Goal: Transaction & Acquisition: Purchase product/service

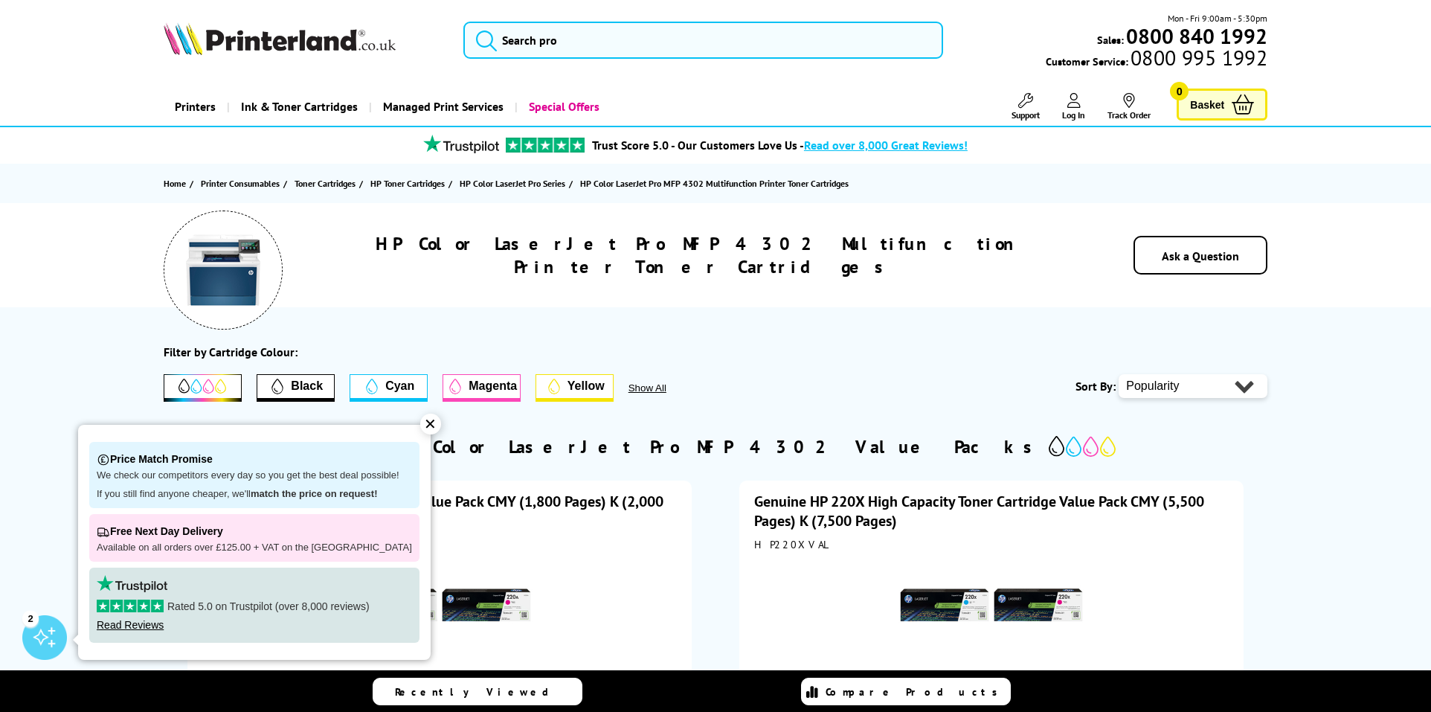
scroll to position [113, 0]
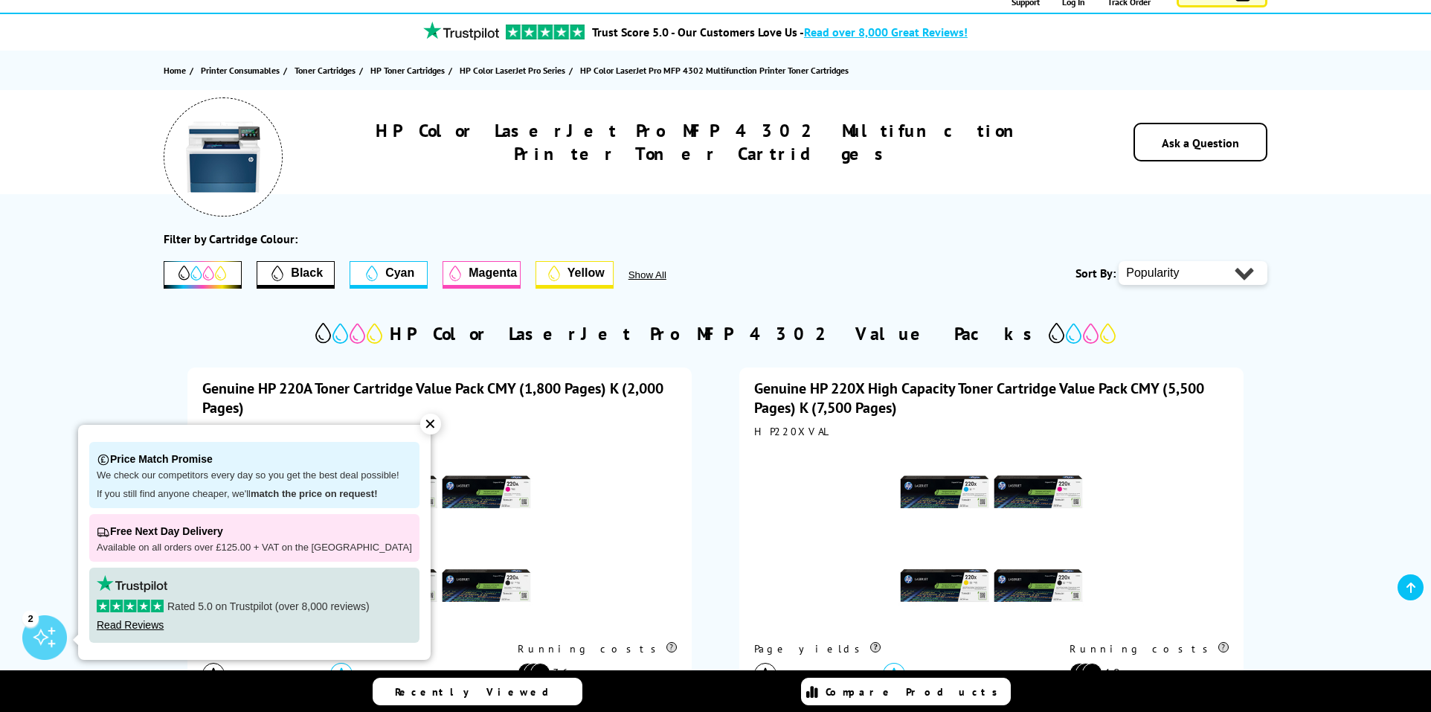
click at [420, 427] on div "✕" at bounding box center [430, 424] width 21 height 21
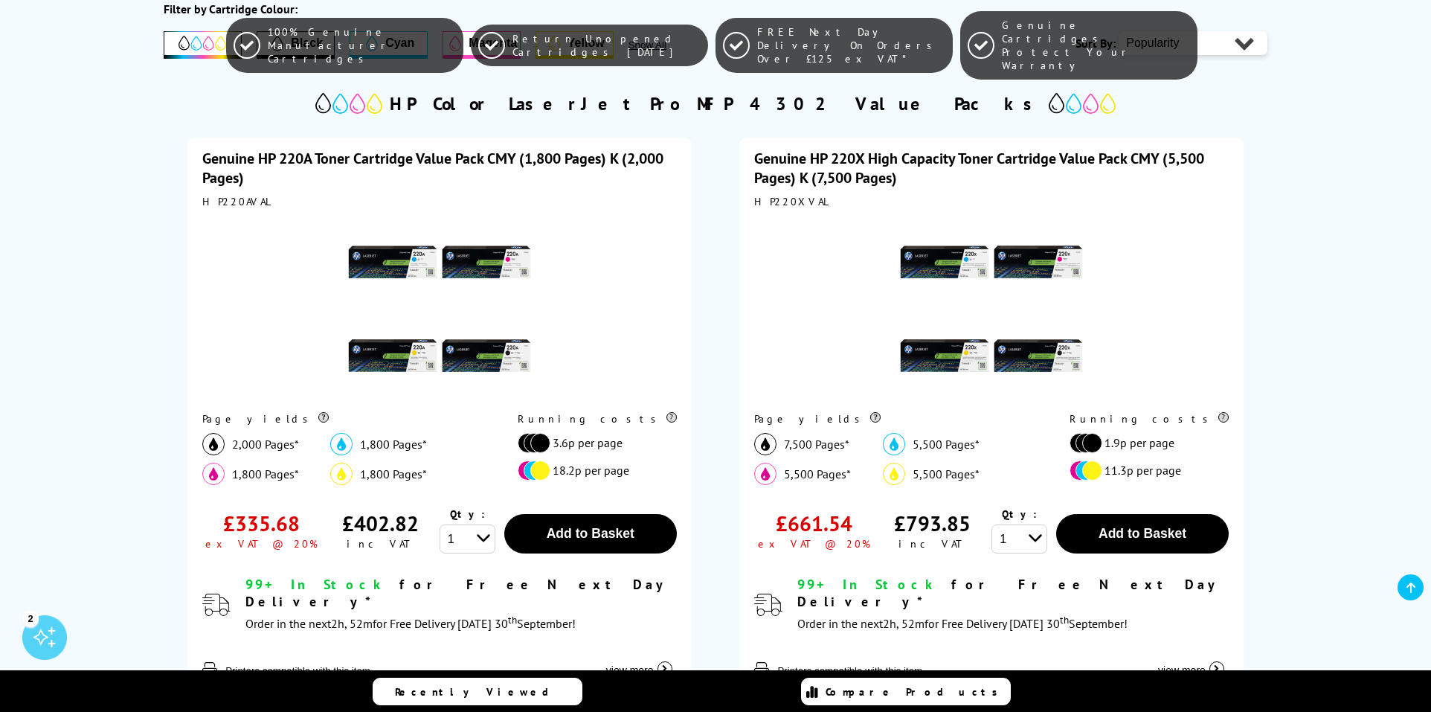
scroll to position [394, 0]
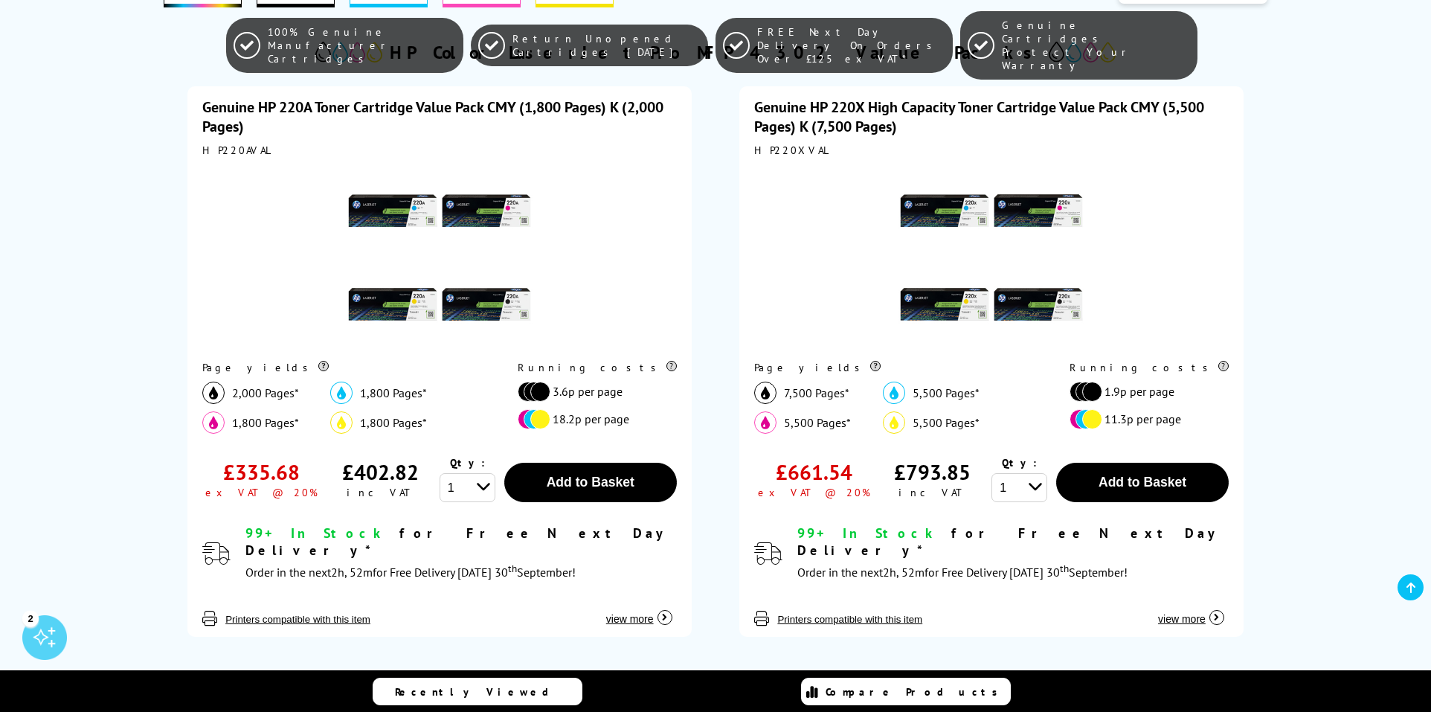
drag, startPoint x: 793, startPoint y: 481, endPoint x: 870, endPoint y: 476, distance: 77.5
click at [870, 476] on div "£661.54 ex VAT @ 20%" at bounding box center [813, 479] width 118 height 46
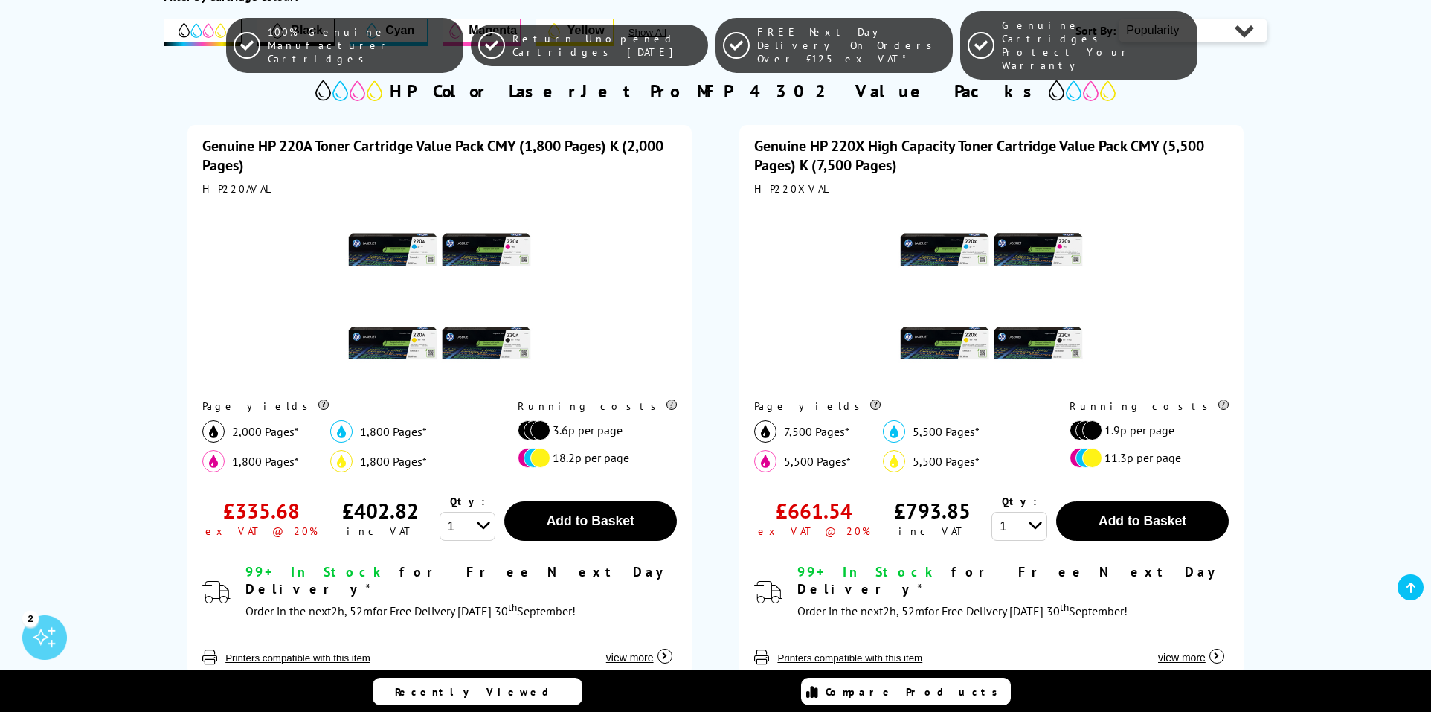
scroll to position [359, 0]
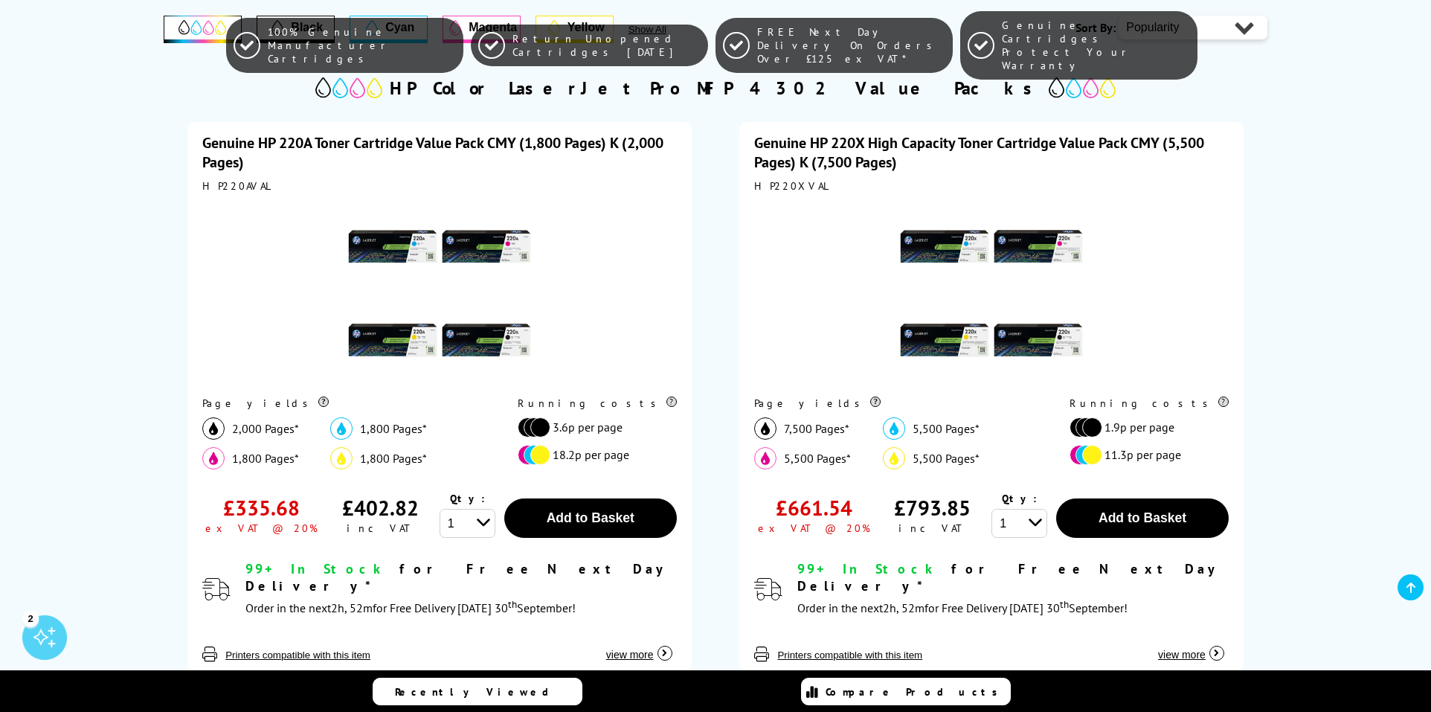
click at [310, 146] on link "Genuine HP 220A Toner Cartridge Value Pack CMY (1,800 Pages) K (2,000 Pages)" at bounding box center [432, 152] width 461 height 39
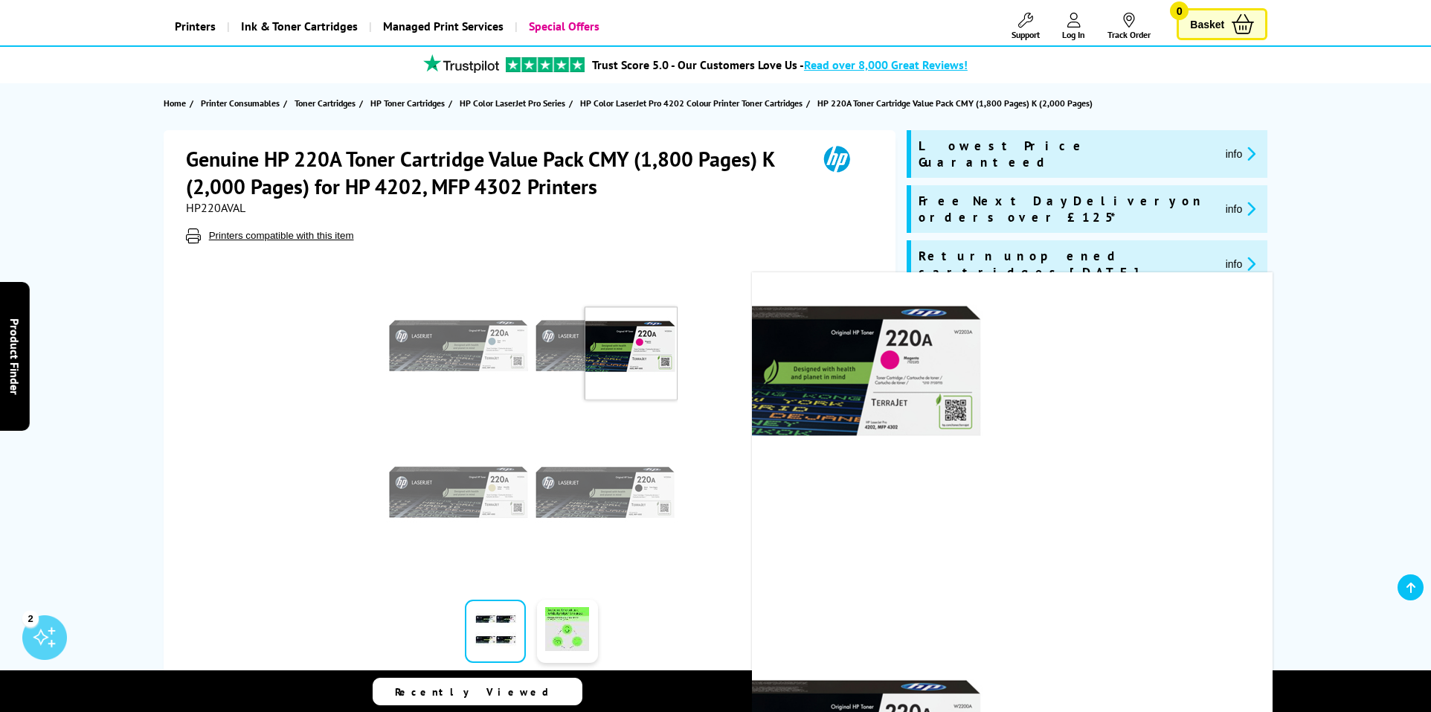
scroll to position [192, 0]
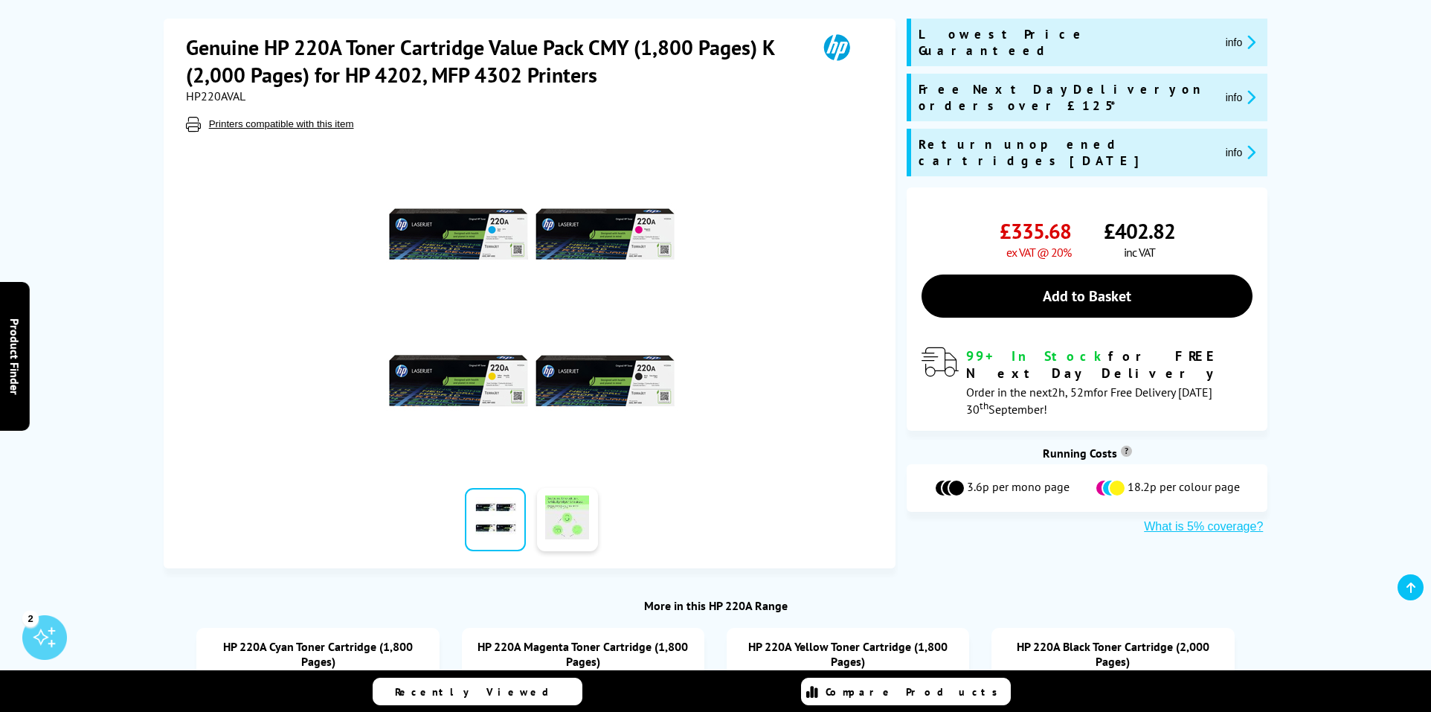
click at [559, 530] on link at bounding box center [567, 519] width 61 height 63
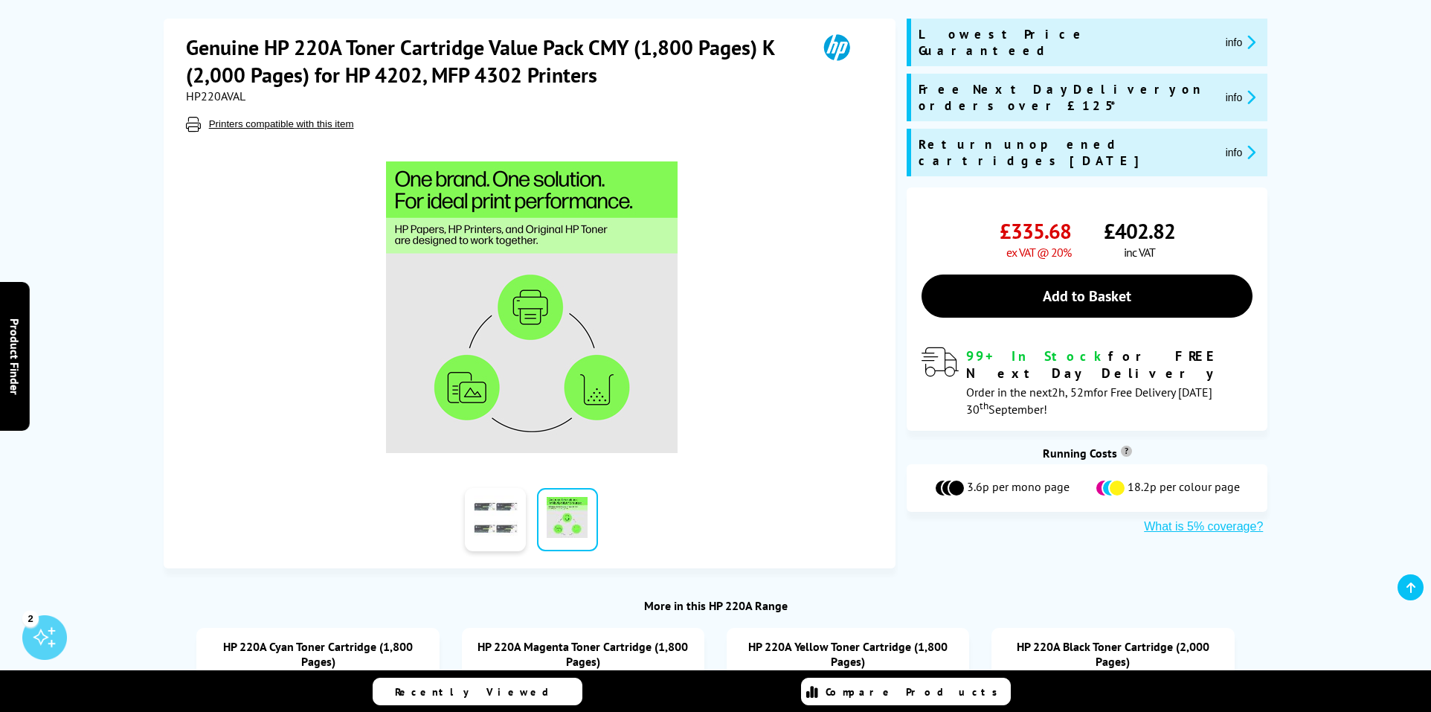
click at [519, 511] on link at bounding box center [495, 519] width 61 height 63
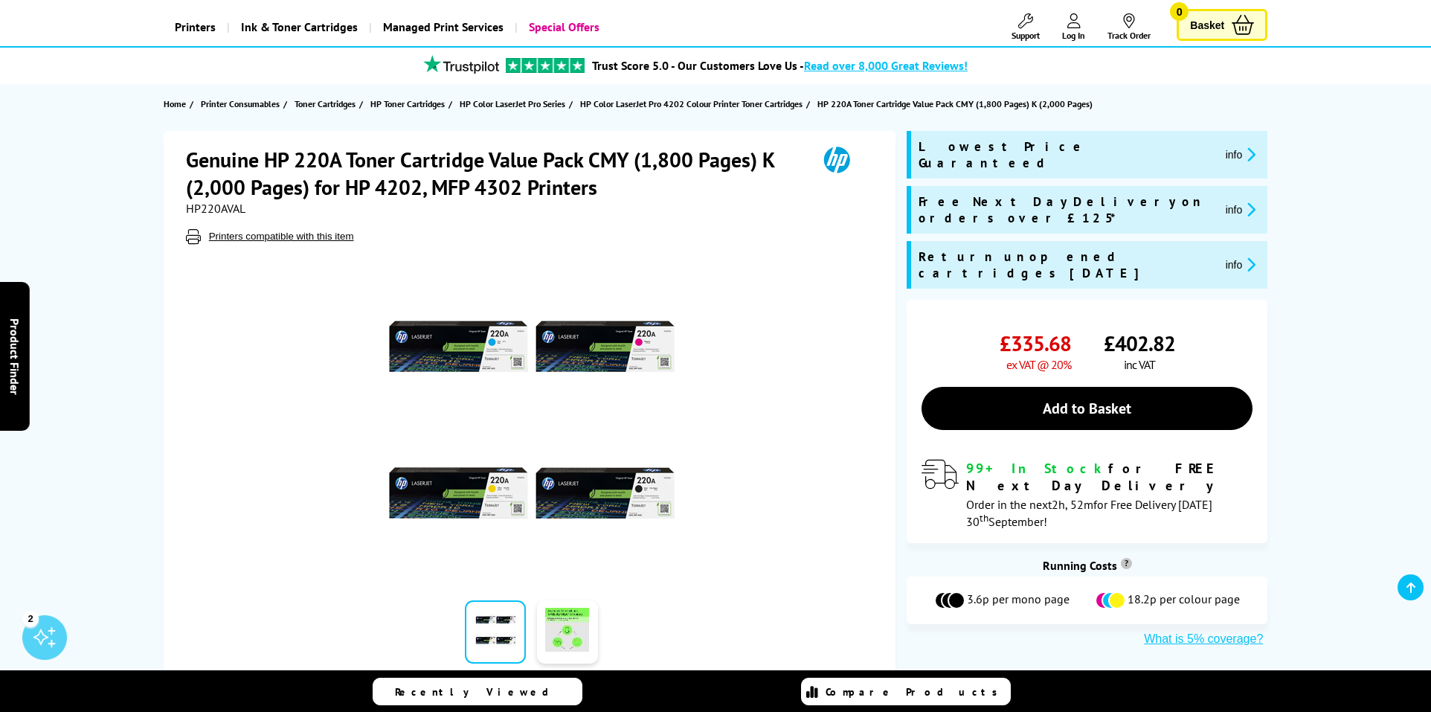
scroll to position [0, 0]
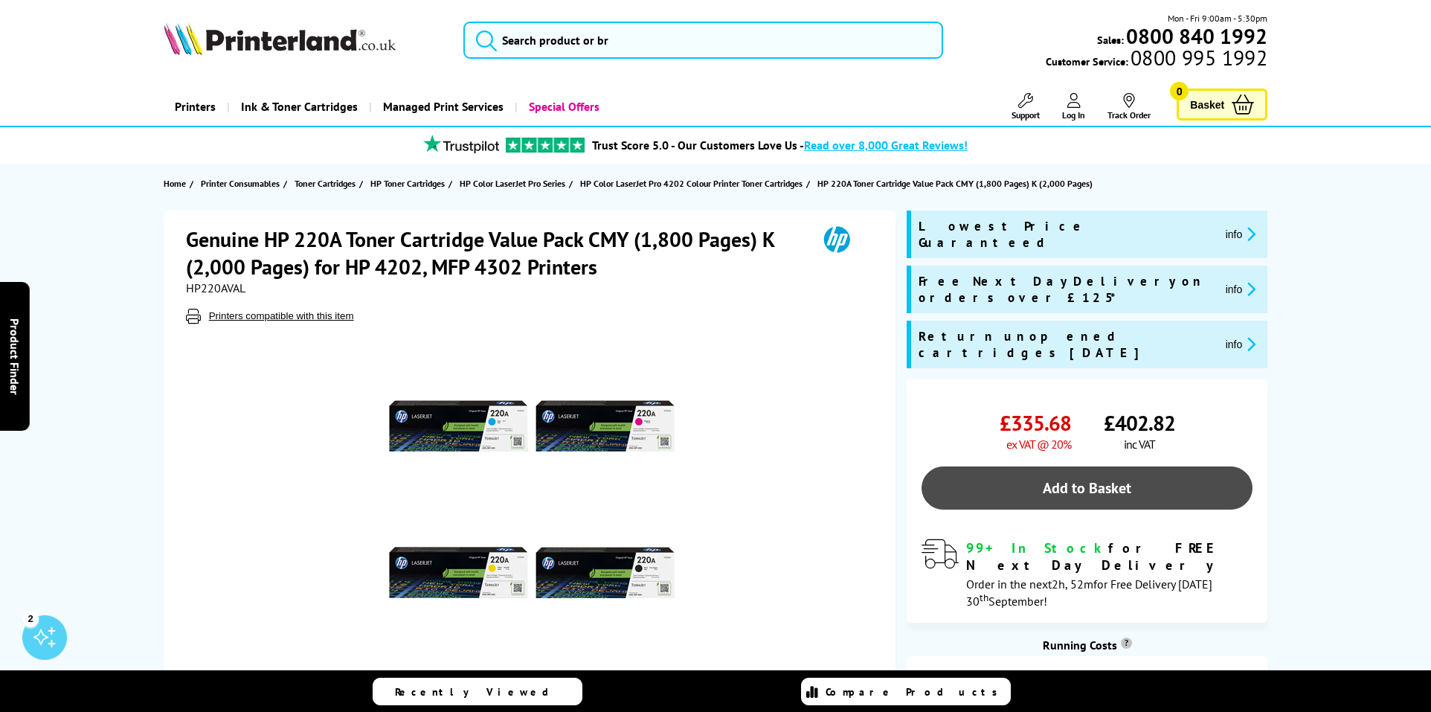
click at [1115, 466] on link "Add to Basket" at bounding box center [1087, 487] width 331 height 43
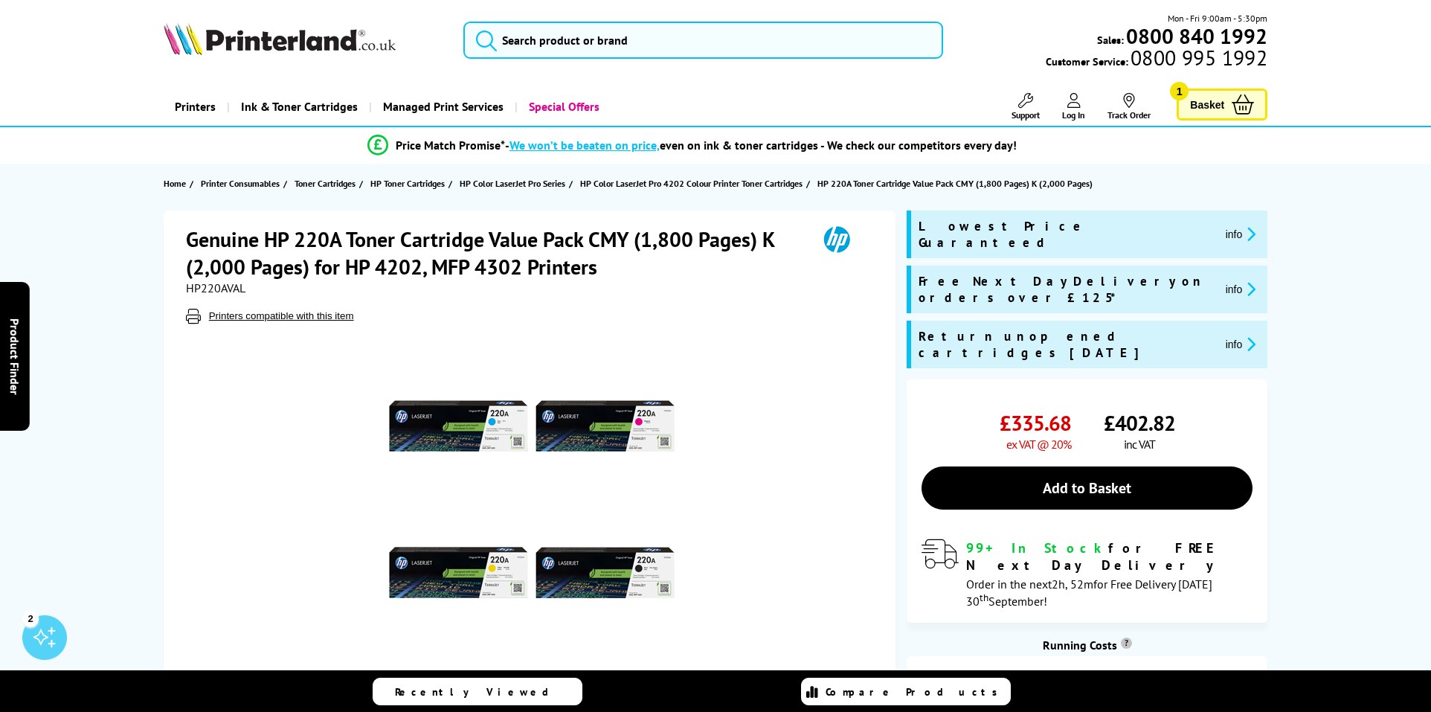
scroll to position [230, 0]
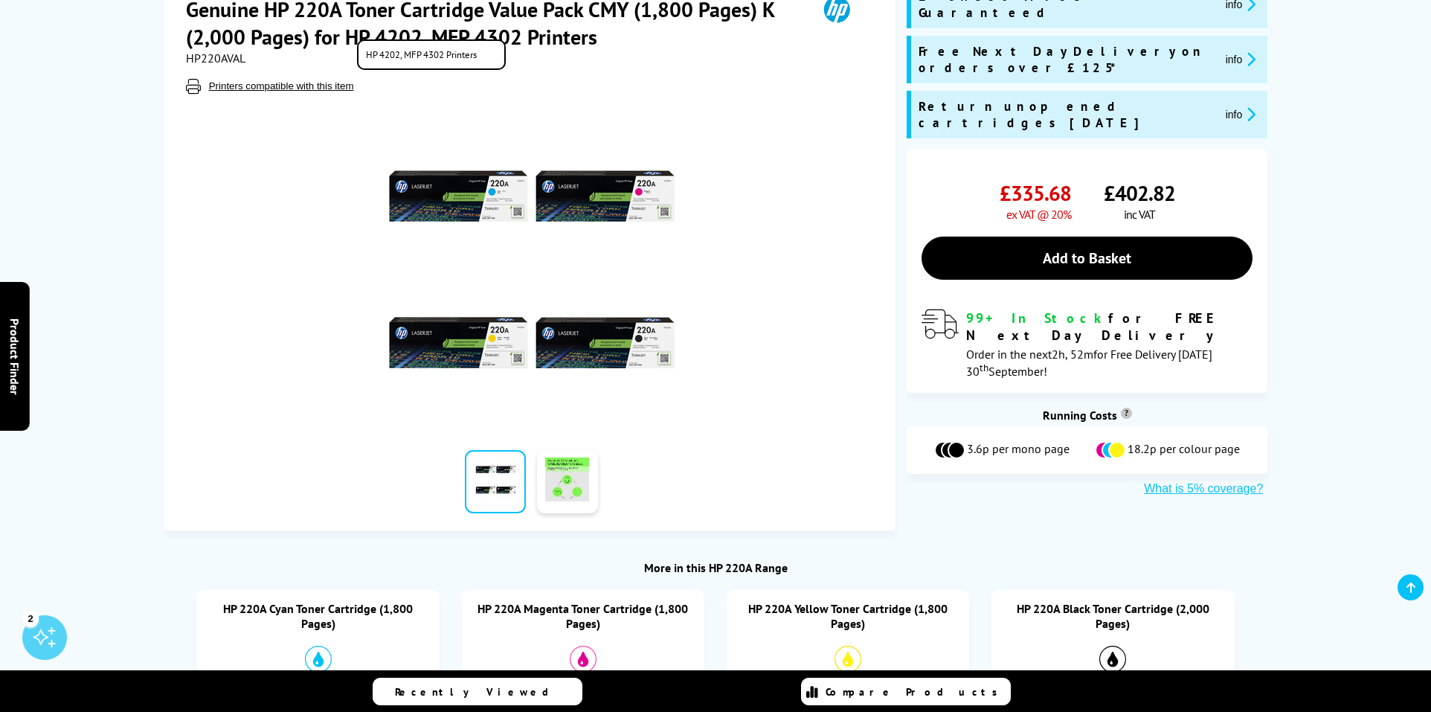
click at [301, 86] on button "Printers compatible with this item" at bounding box center [282, 86] width 154 height 13
